Goal: Information Seeking & Learning: Learn about a topic

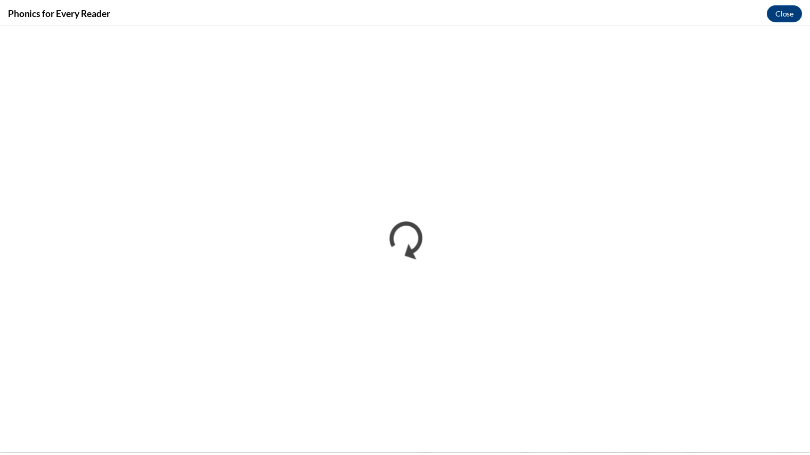
scroll to position [170, 0]
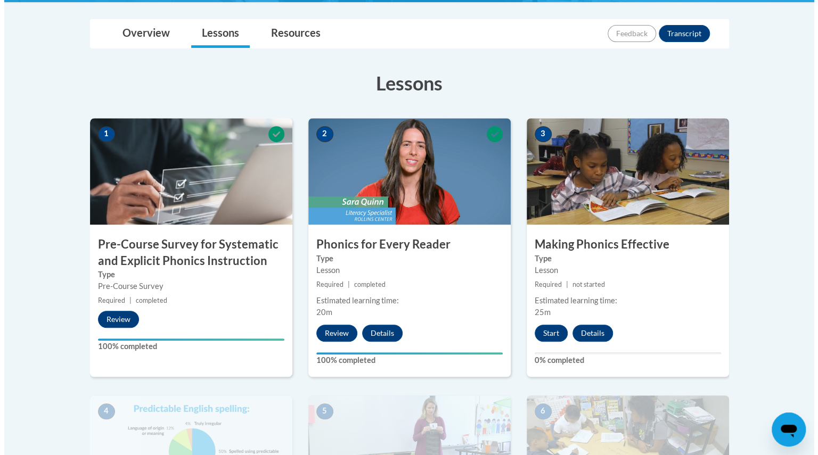
scroll to position [240, 0]
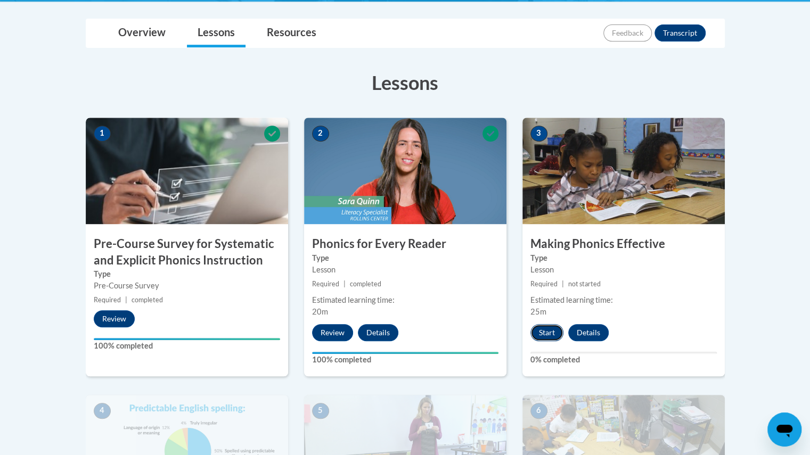
click at [547, 330] on button "Start" at bounding box center [546, 332] width 33 height 17
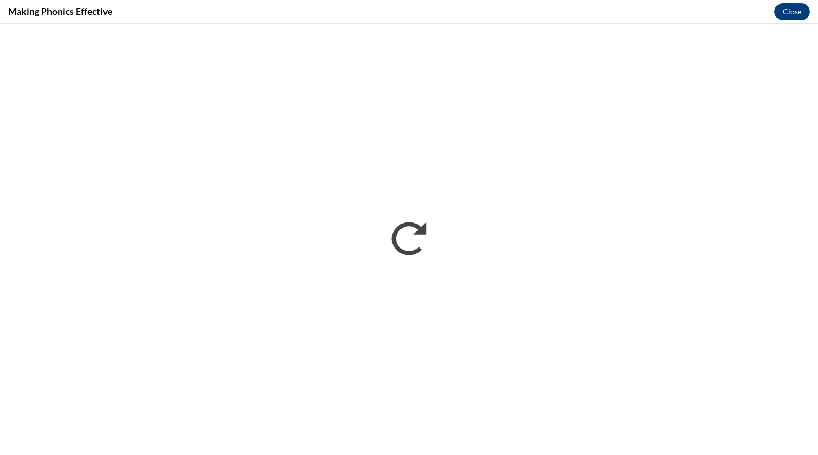
scroll to position [0, 0]
